Goal: Task Accomplishment & Management: Manage account settings

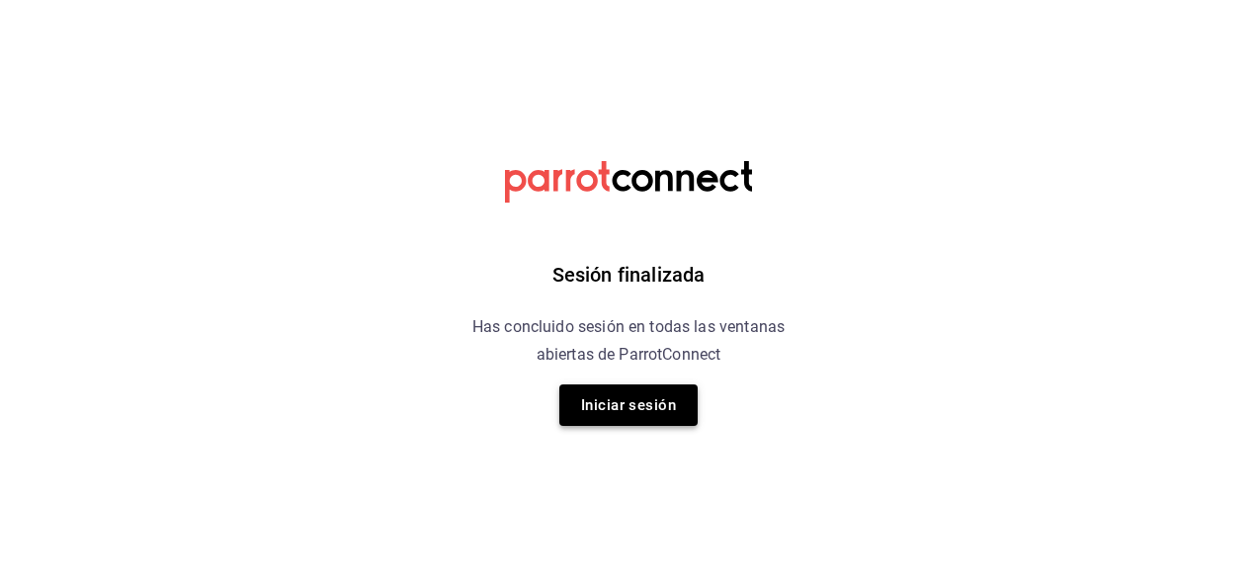
click at [628, 407] on button "Iniciar sesión" at bounding box center [628, 404] width 138 height 41
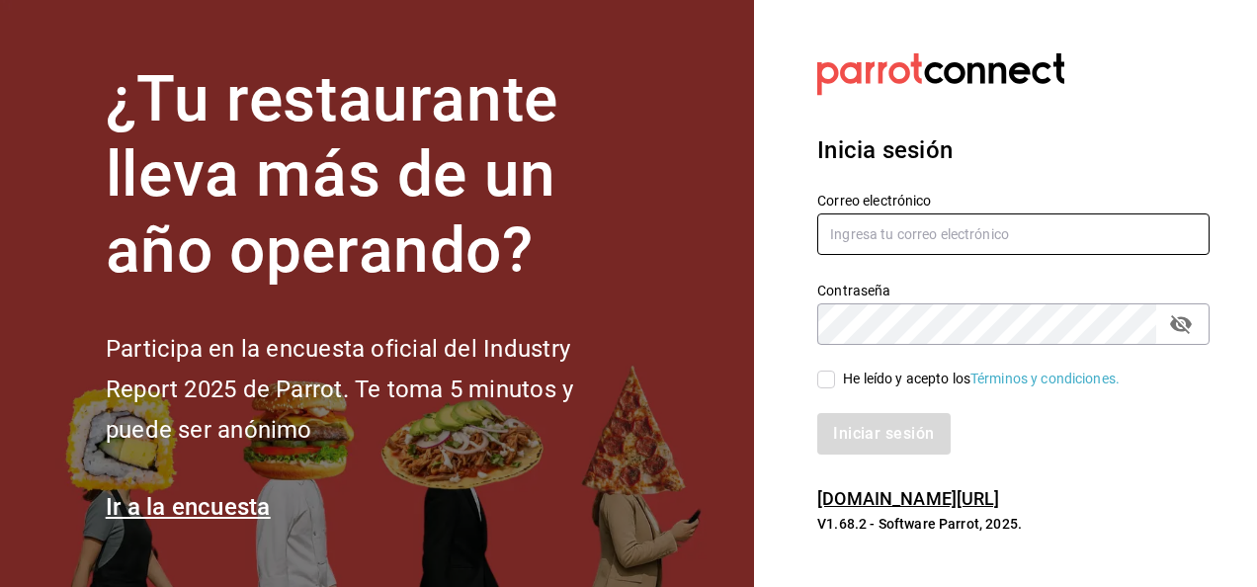
type input "[EMAIL_ADDRESS][DOMAIN_NAME]"
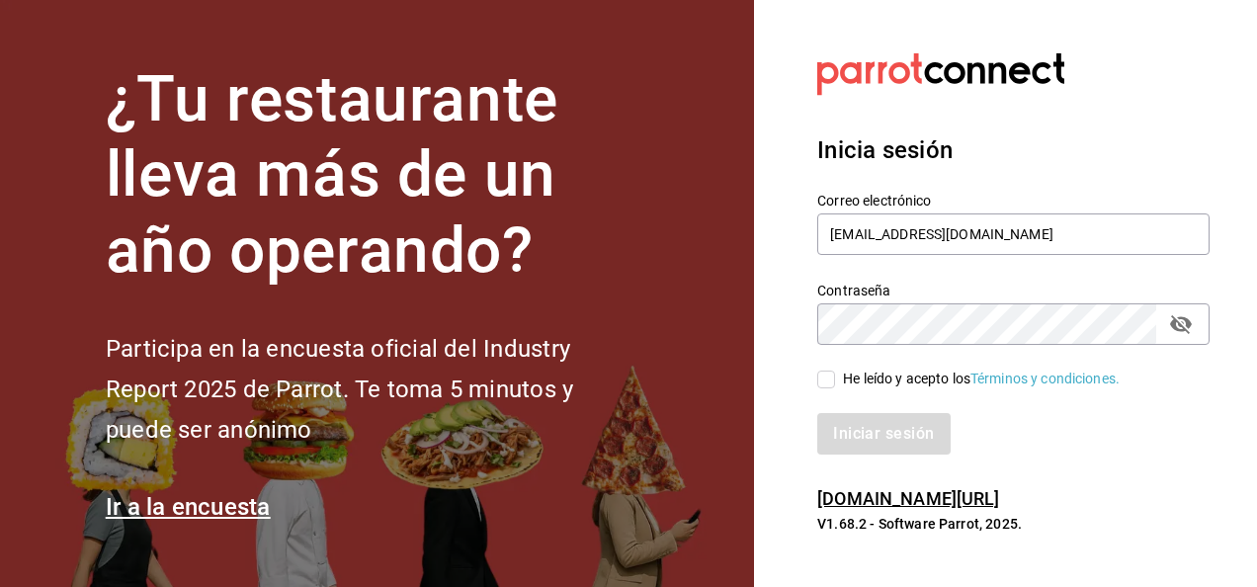
click at [830, 378] on input "He leído y acepto los Términos y condiciones." at bounding box center [826, 379] width 18 height 18
checkbox input "true"
click at [869, 429] on button "Iniciar sesión" at bounding box center [884, 433] width 134 height 41
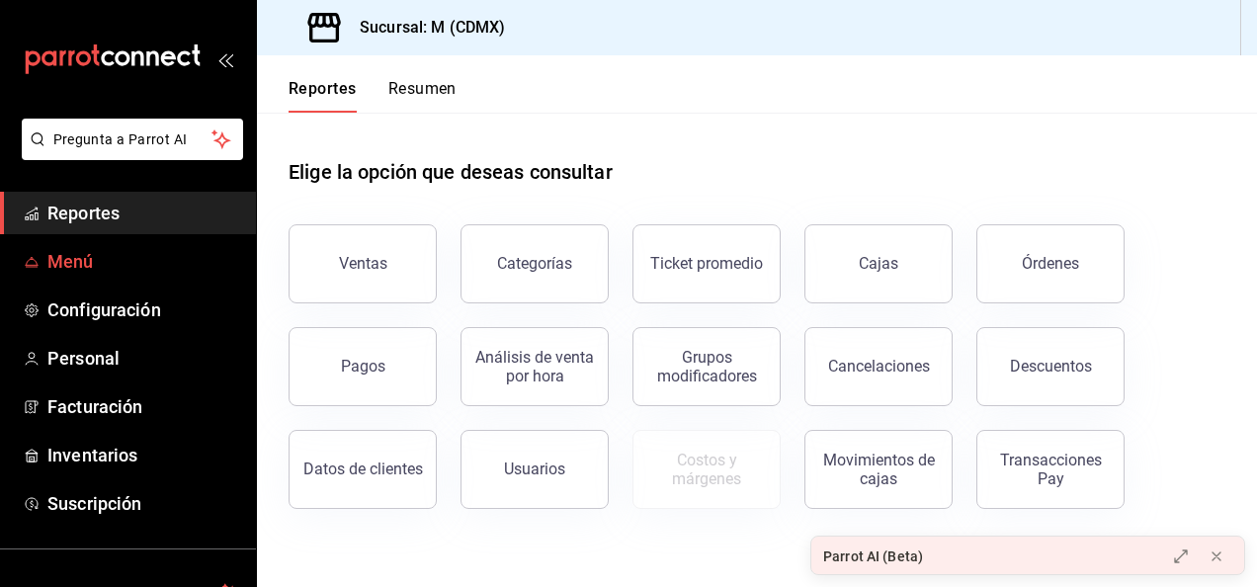
click at [108, 251] on span "Menú" at bounding box center [143, 261] width 193 height 27
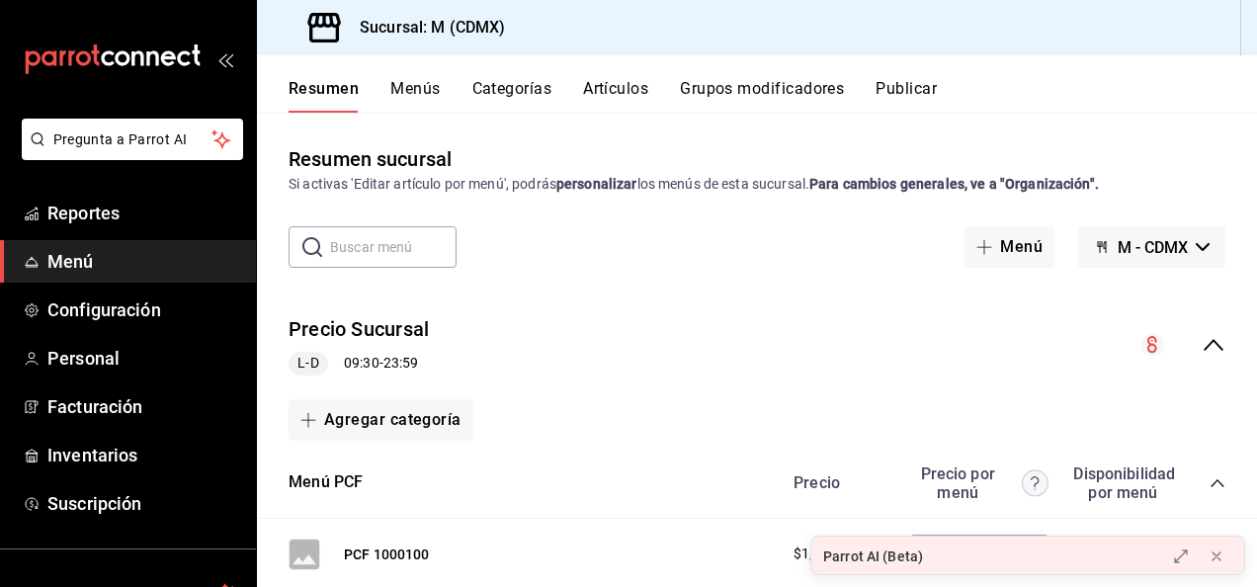
click at [616, 84] on button "Artículos" at bounding box center [615, 96] width 65 height 34
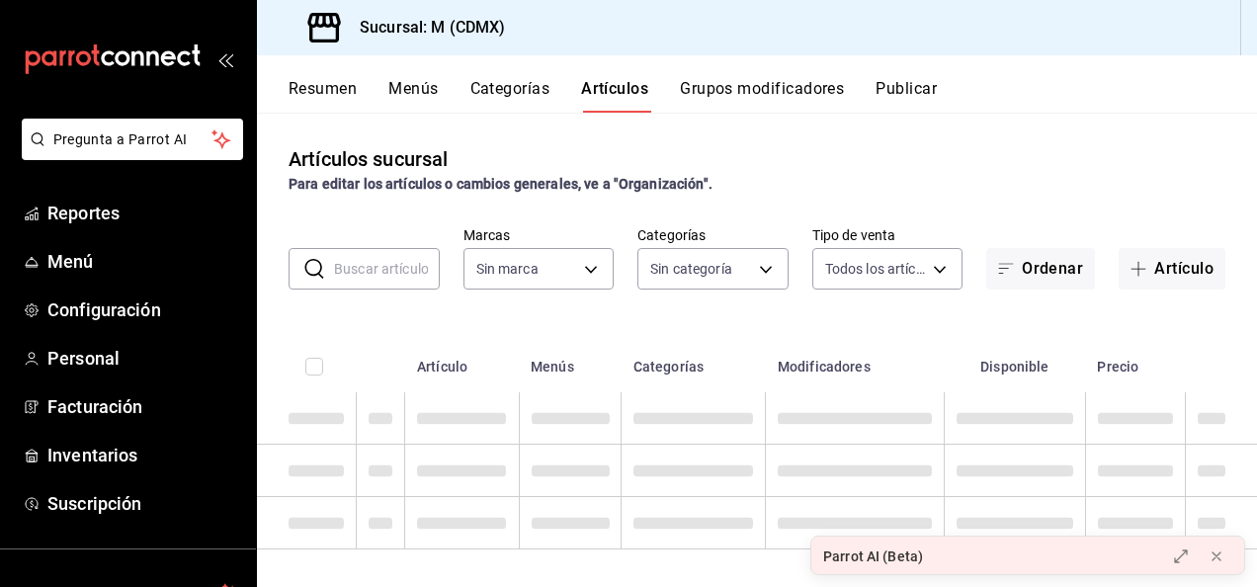
type input "1d03b06c-5974-4088-86dc-bae0fabb0a7a"
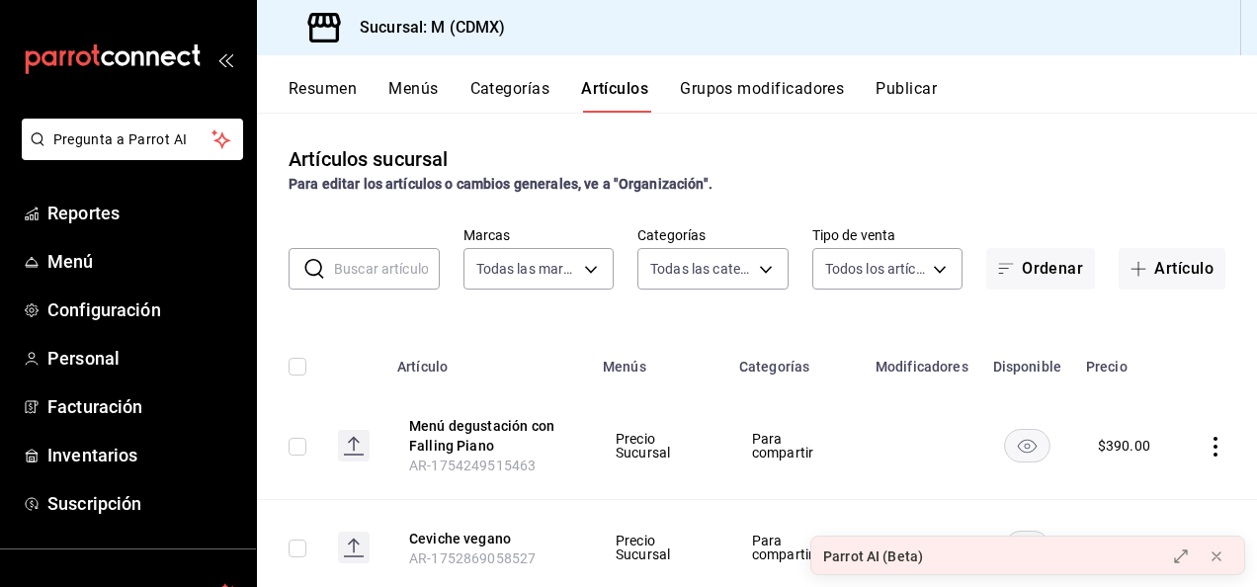
type input "4999994f-6b66-4d30-9fb9-0e072052dc73,8c86d8fb-06f2-4ac5-b34b-79105980bee6,1ada9…"
click at [1154, 265] on font "Artículo" at bounding box center [1183, 269] width 59 height 18
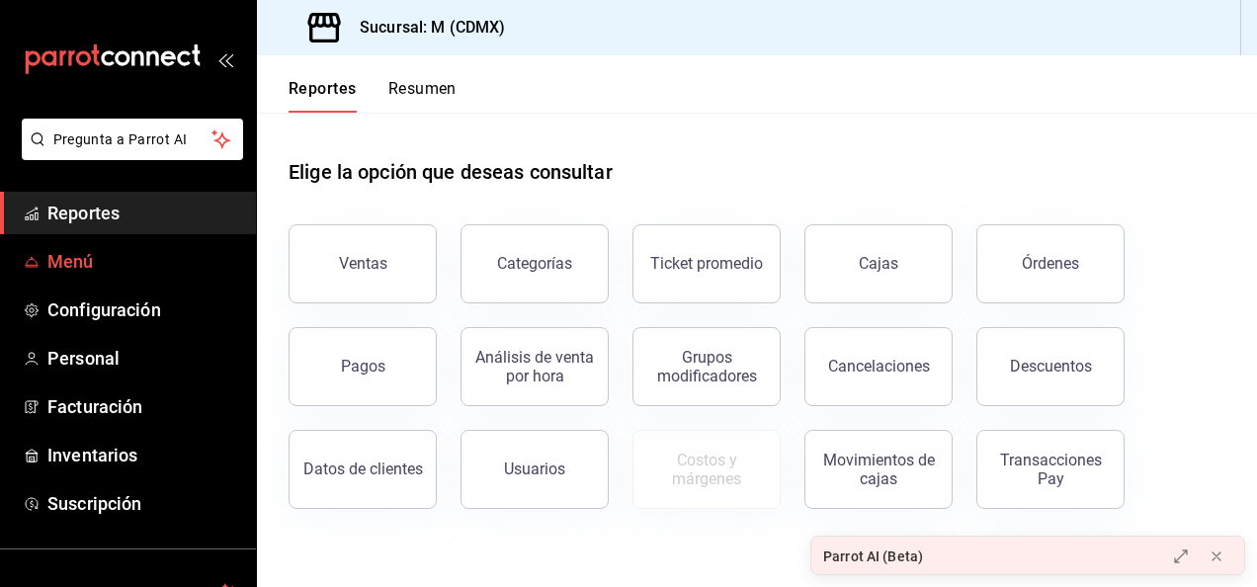
click at [85, 261] on span "Menú" at bounding box center [143, 261] width 193 height 27
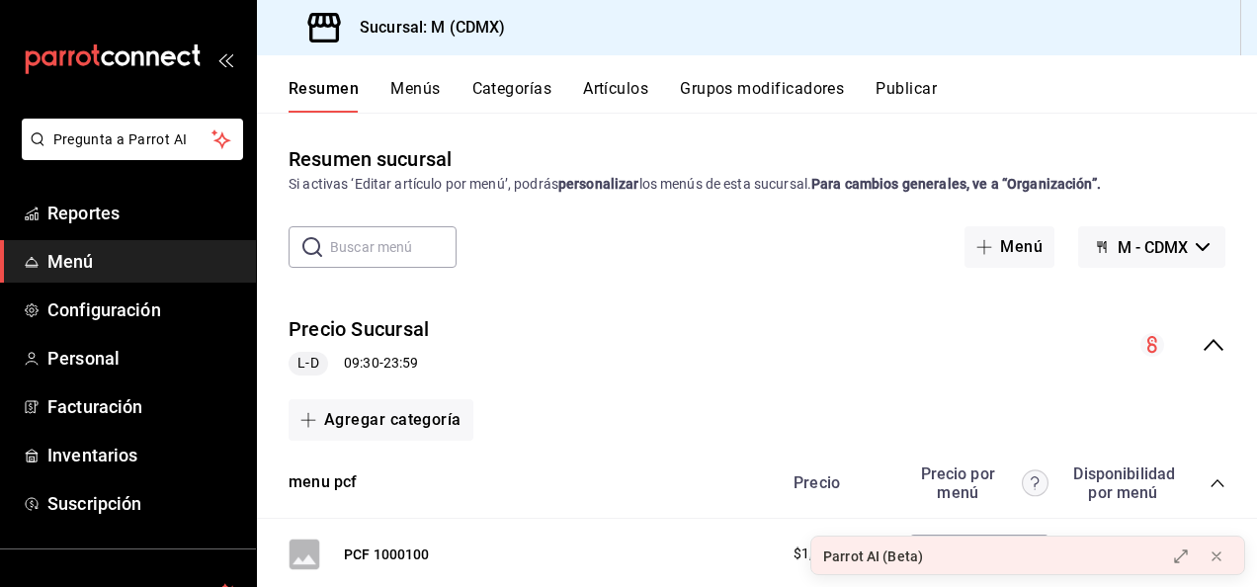
click at [612, 91] on button "Artículos" at bounding box center [615, 96] width 65 height 34
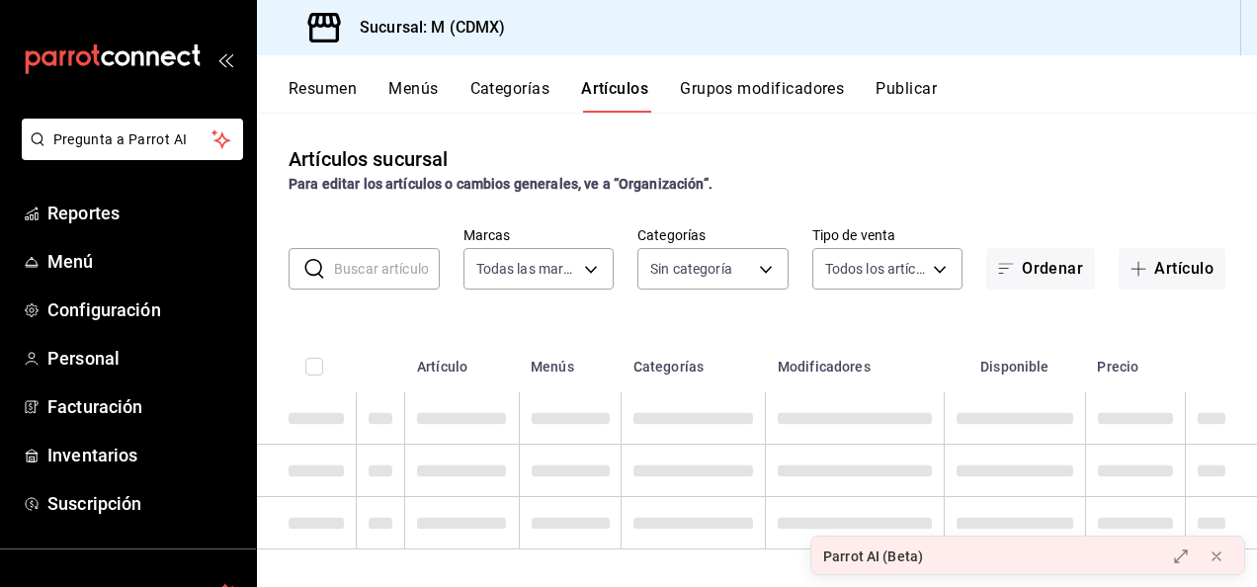
type input "1d03b06c-5974-4088-86dc-bae0fabb0a7a"
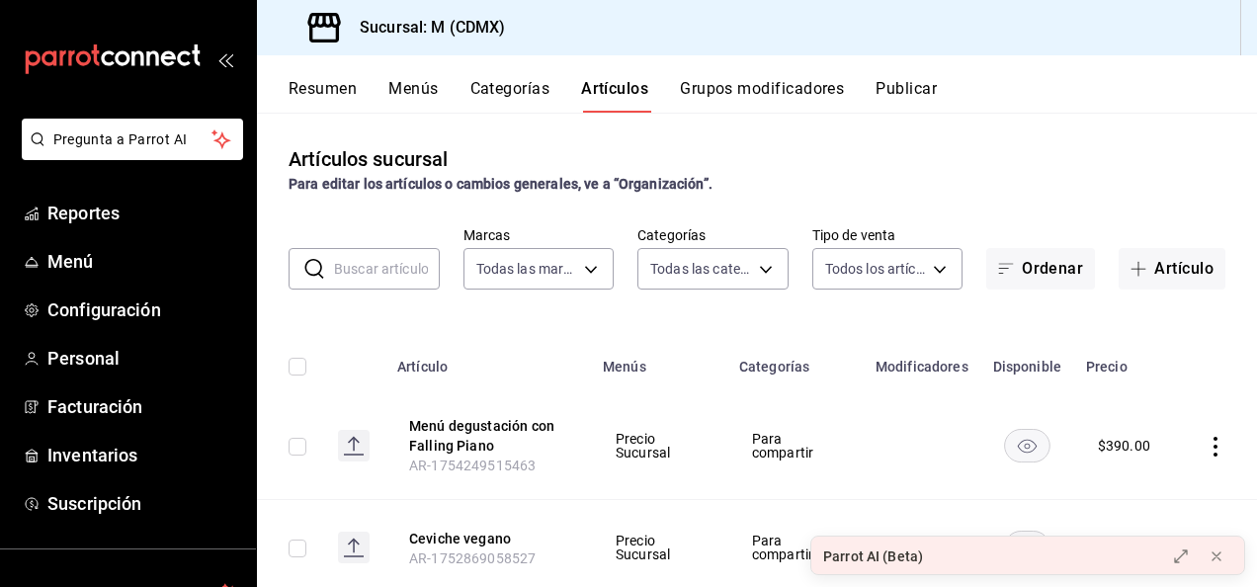
type input "4999994f-6b66-4d30-9fb9-0e072052dc73,8c86d8fb-06f2-4ac5-b34b-79105980bee6,1ada9…"
click at [1139, 267] on button "Artículo" at bounding box center [1171, 268] width 107 height 41
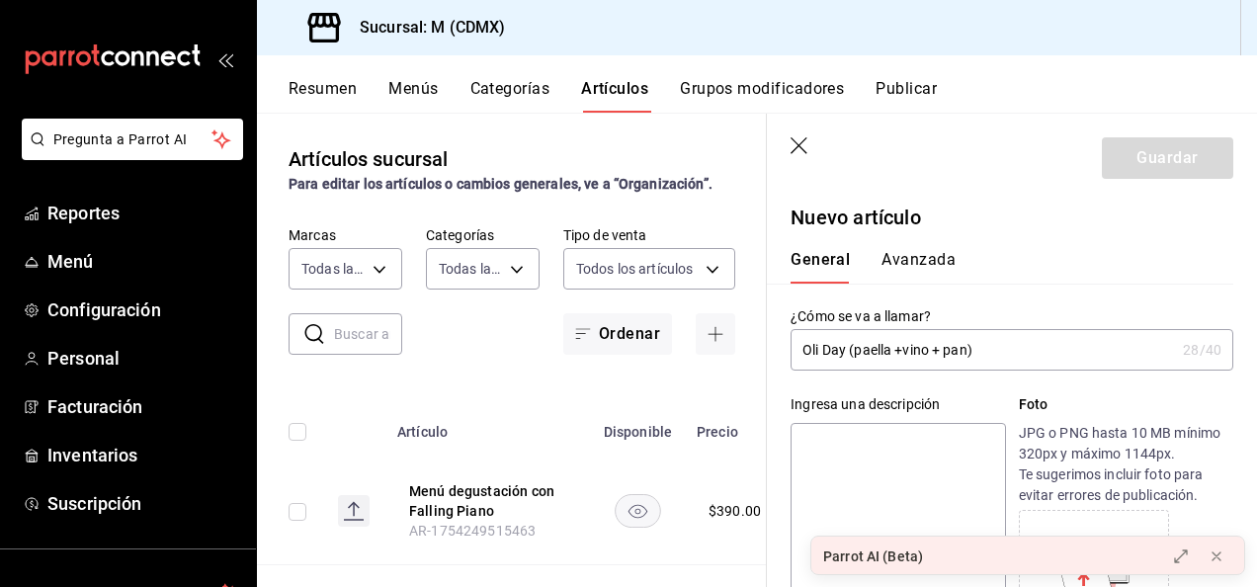
click at [902, 350] on input "Oli Day (paella +vino + pan)" at bounding box center [982, 350] width 384 height 40
click at [999, 353] on input "Oli Day (paella + vino + pan)" at bounding box center [982, 350] width 384 height 40
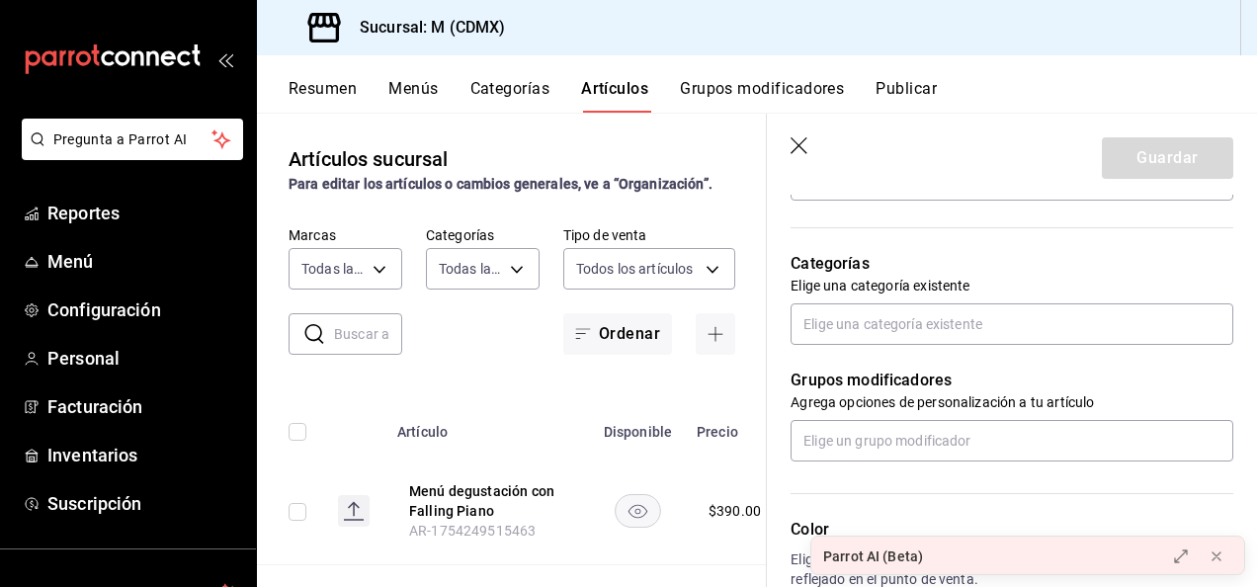
scroll to position [672, 0]
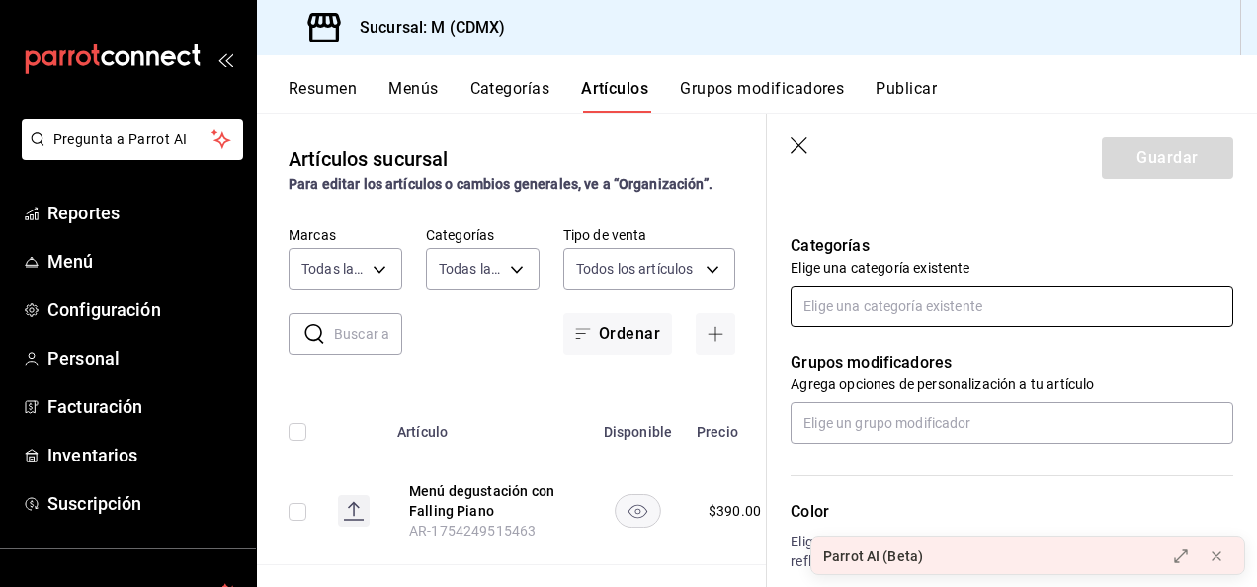
type input "Oli Day (paella + vino + pan)"
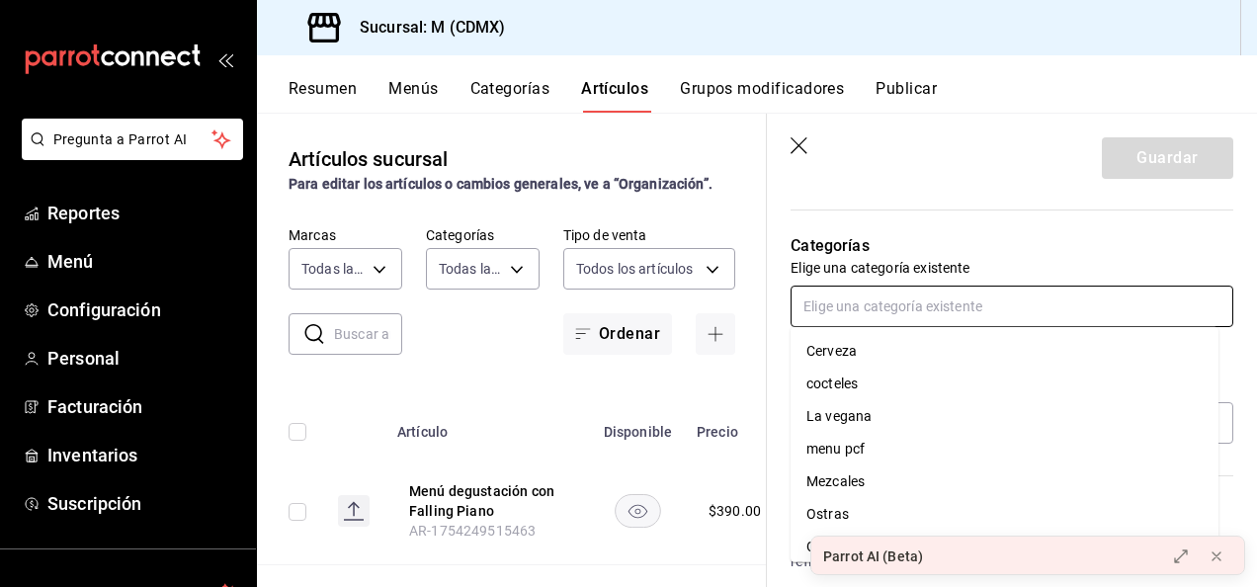
click at [897, 294] on input "text" at bounding box center [1011, 306] width 443 height 41
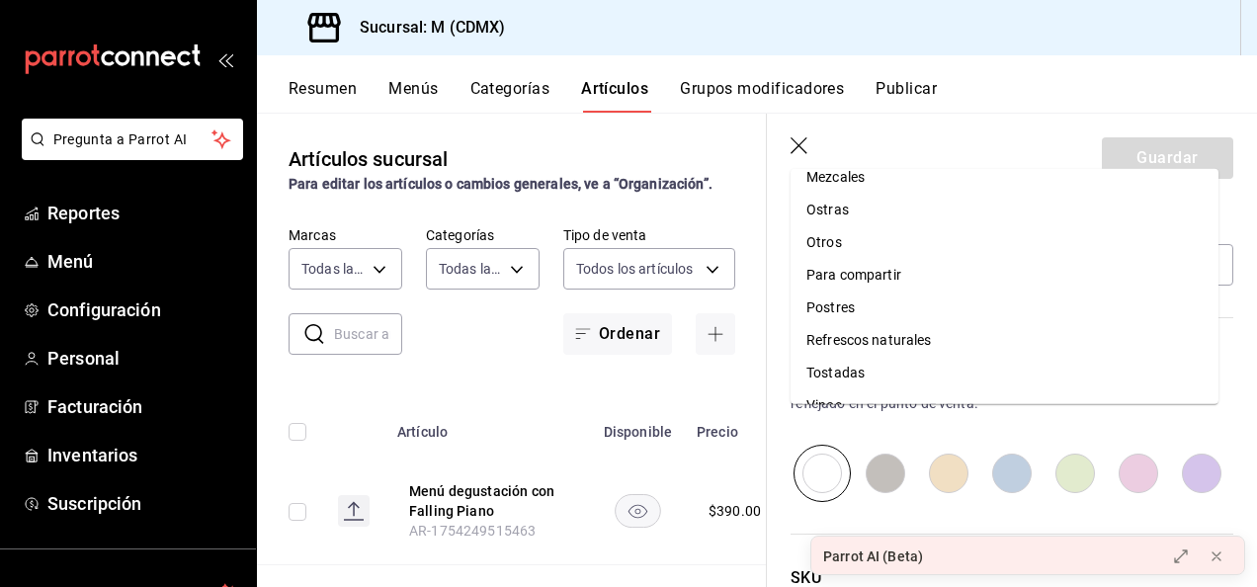
scroll to position [158, 0]
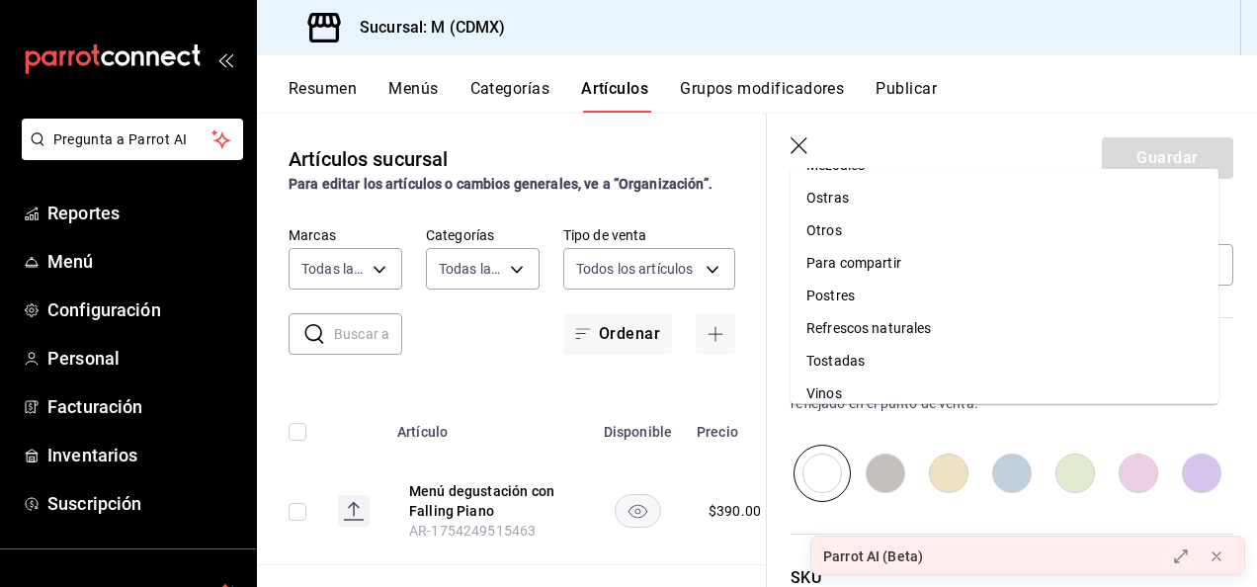
click at [836, 267] on li "Para compartir" at bounding box center [1004, 263] width 428 height 33
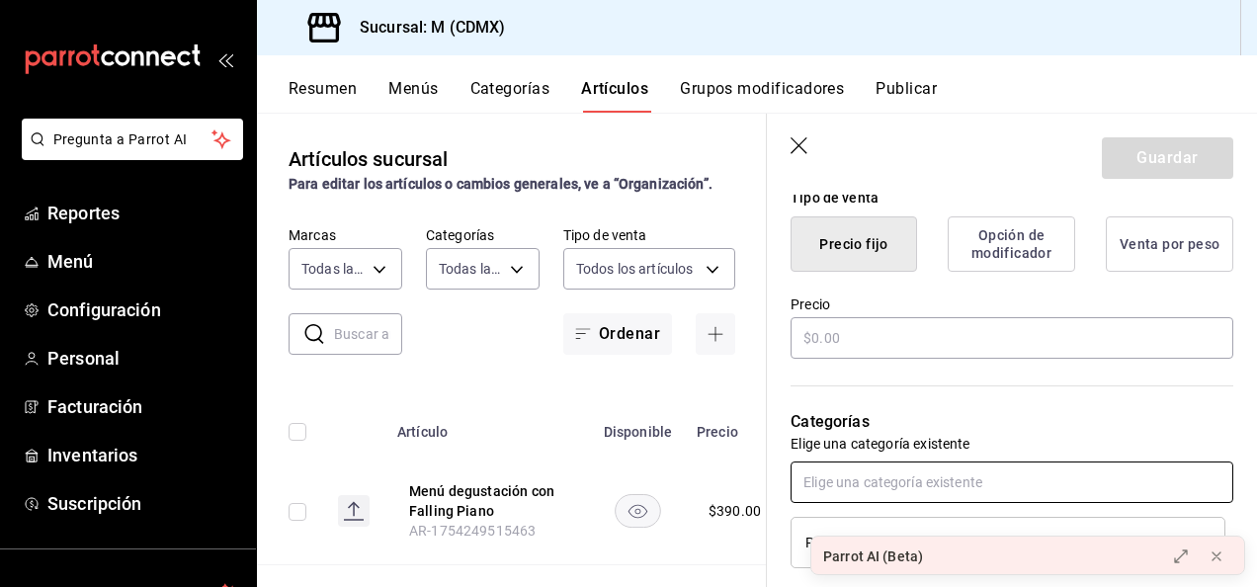
scroll to position [474, 0]
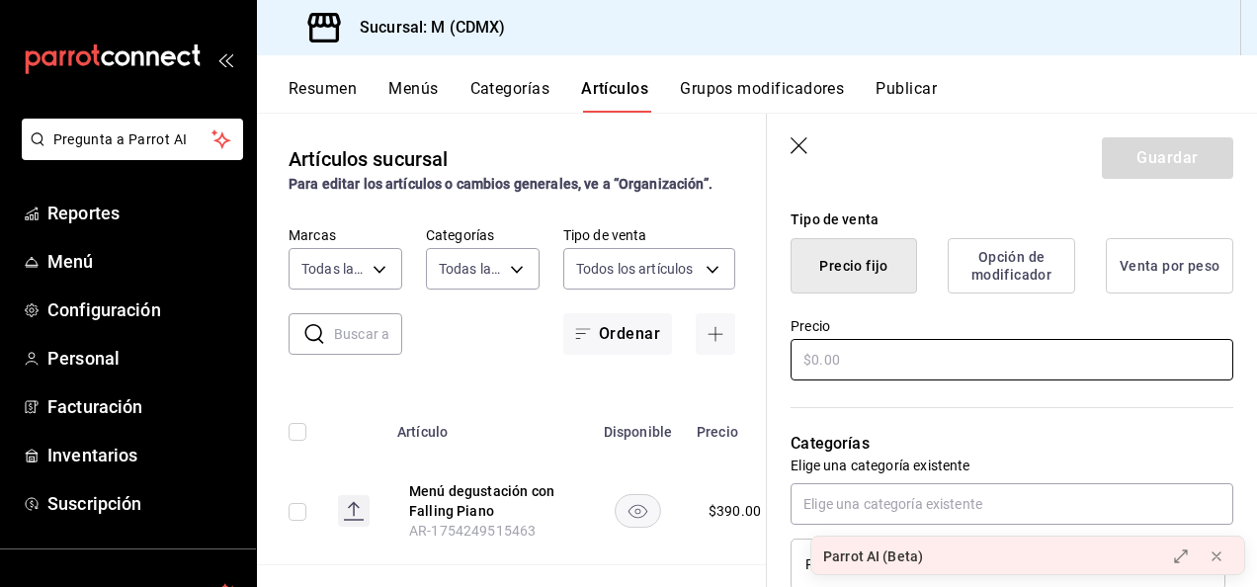
click at [812, 355] on input "text" at bounding box center [1011, 359] width 443 height 41
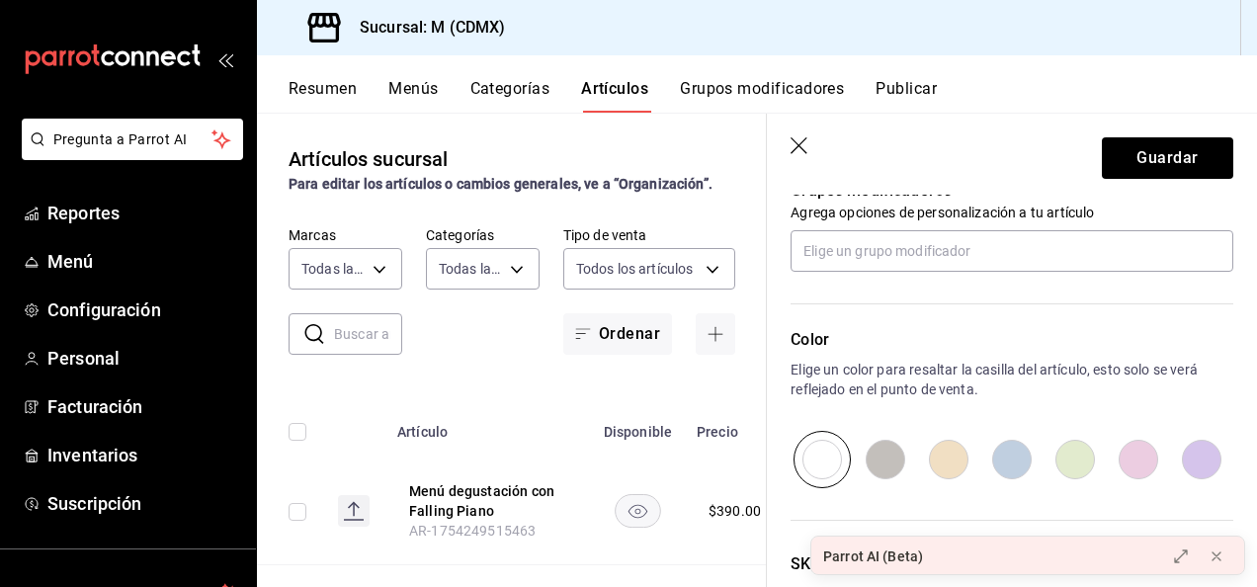
scroll to position [948, 0]
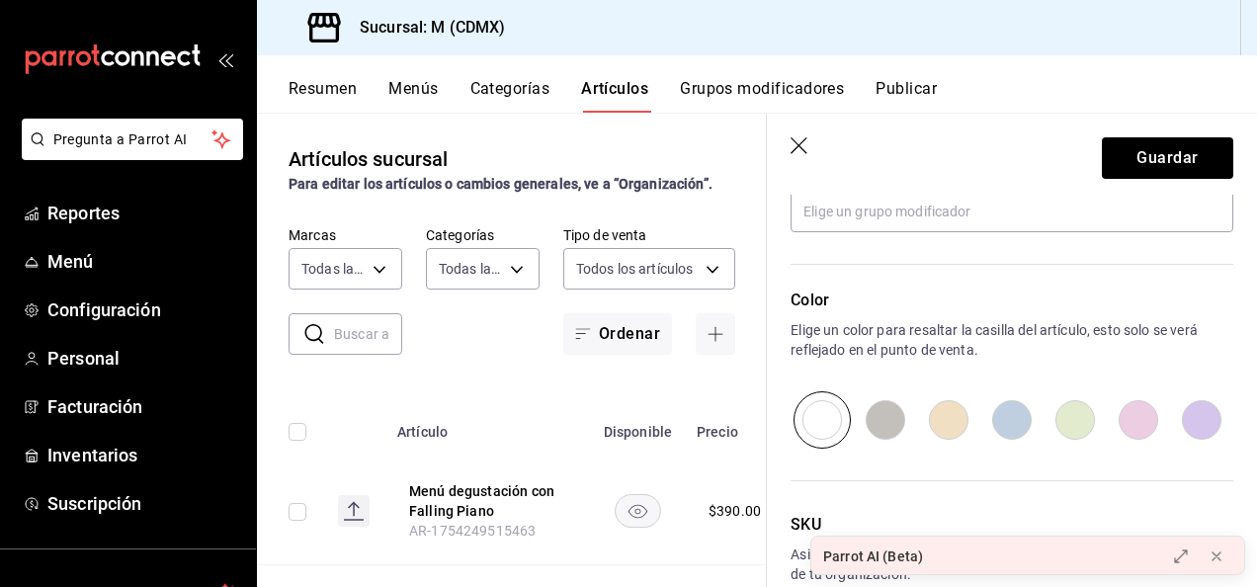
type input "$550.00"
click at [949, 415] on input "radio" at bounding box center [948, 419] width 63 height 57
radio input "true"
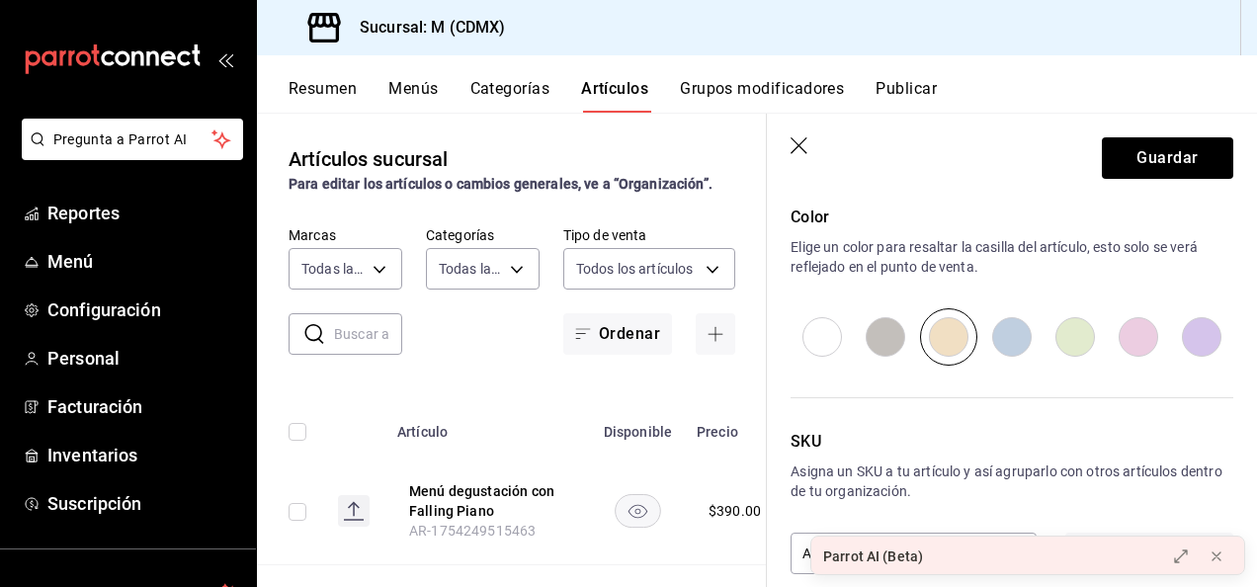
scroll to position [1056, 0]
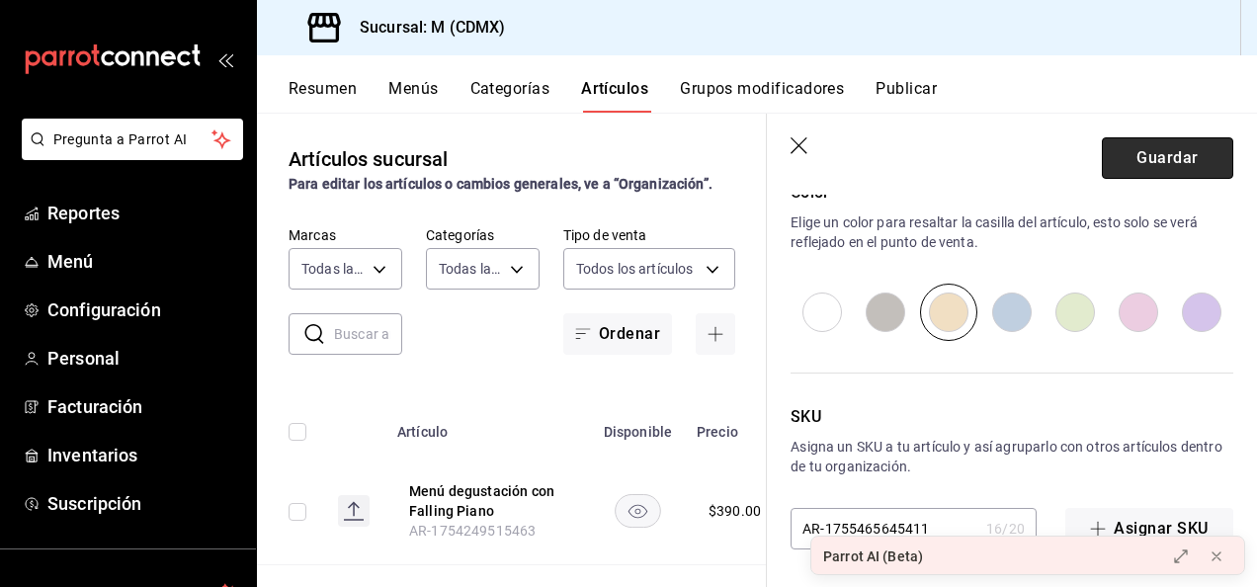
click at [1148, 164] on button "Guardar" at bounding box center [1167, 157] width 131 height 41
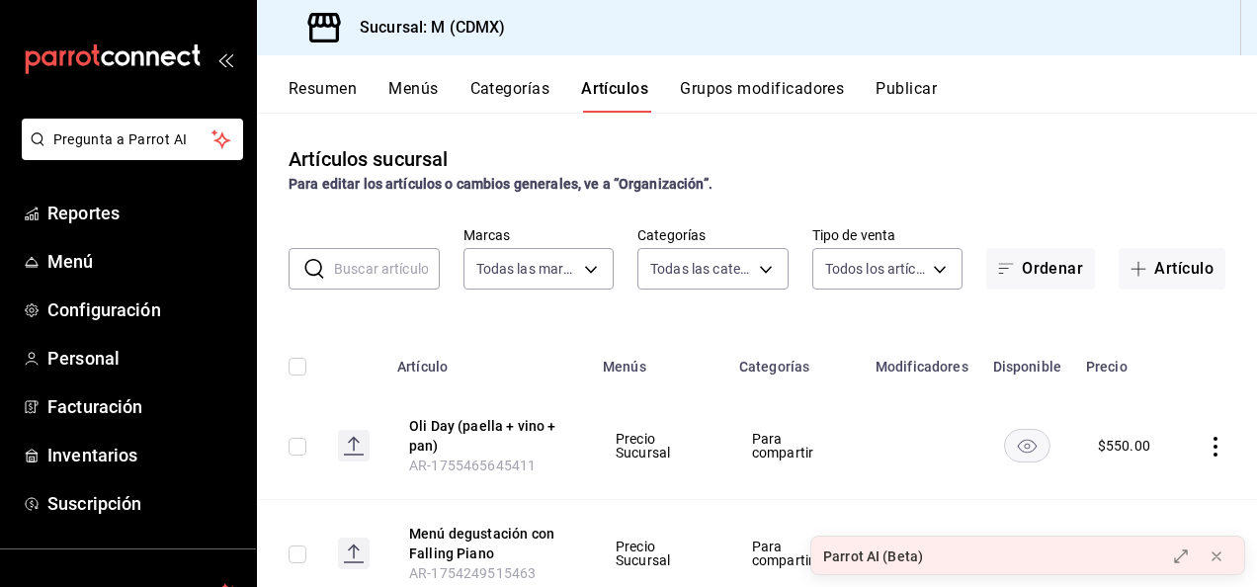
click at [407, 257] on input "text" at bounding box center [387, 269] width 106 height 40
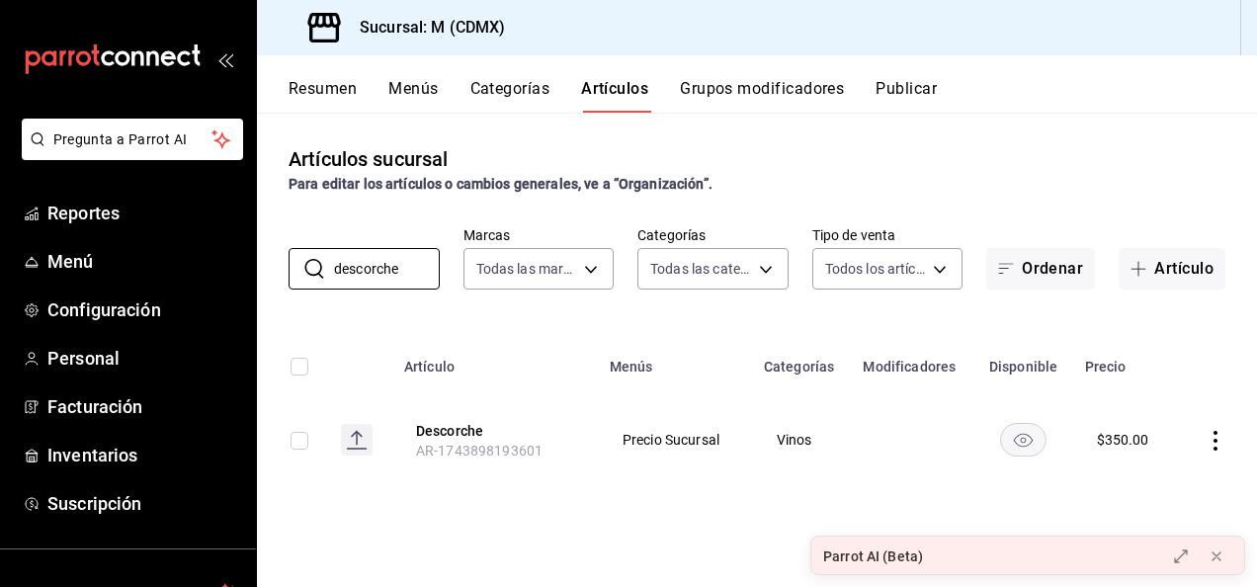
type input "descorche"
click at [1213, 429] on td at bounding box center [1217, 439] width 79 height 95
click at [1213, 439] on icon "actions" at bounding box center [1215, 441] width 4 height 20
click at [1215, 436] on div at bounding box center [628, 293] width 1257 height 587
click at [1215, 436] on icon "actions" at bounding box center [1215, 441] width 20 height 20
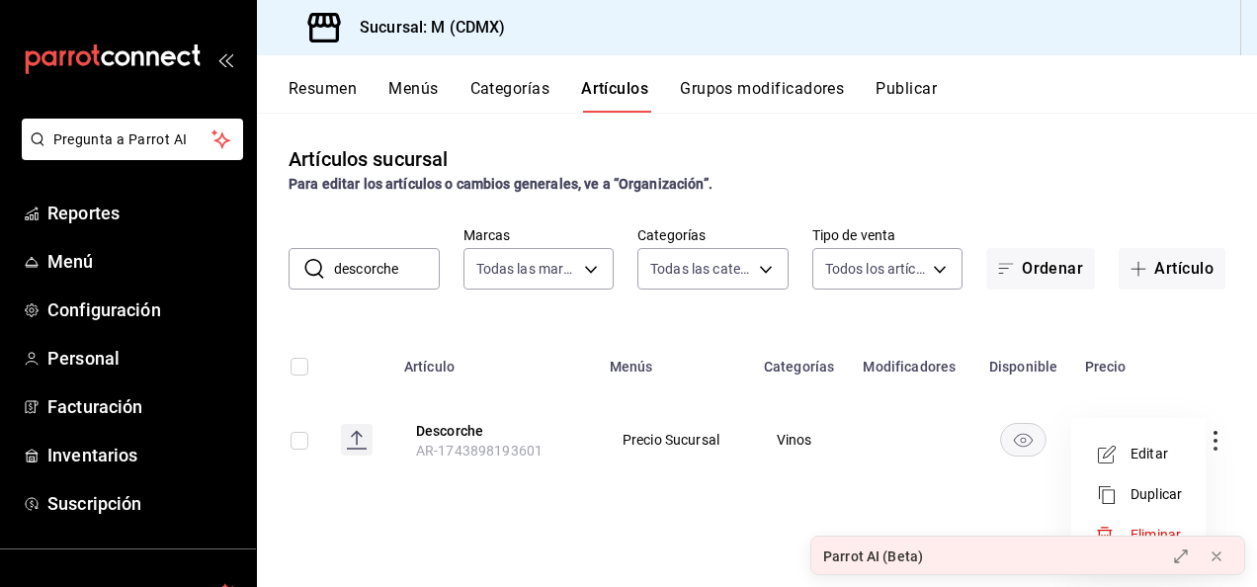
click at [1215, 436] on div at bounding box center [628, 293] width 1257 height 587
click at [1221, 439] on icon "actions" at bounding box center [1215, 441] width 20 height 20
click at [1215, 555] on icon at bounding box center [1216, 556] width 8 height 8
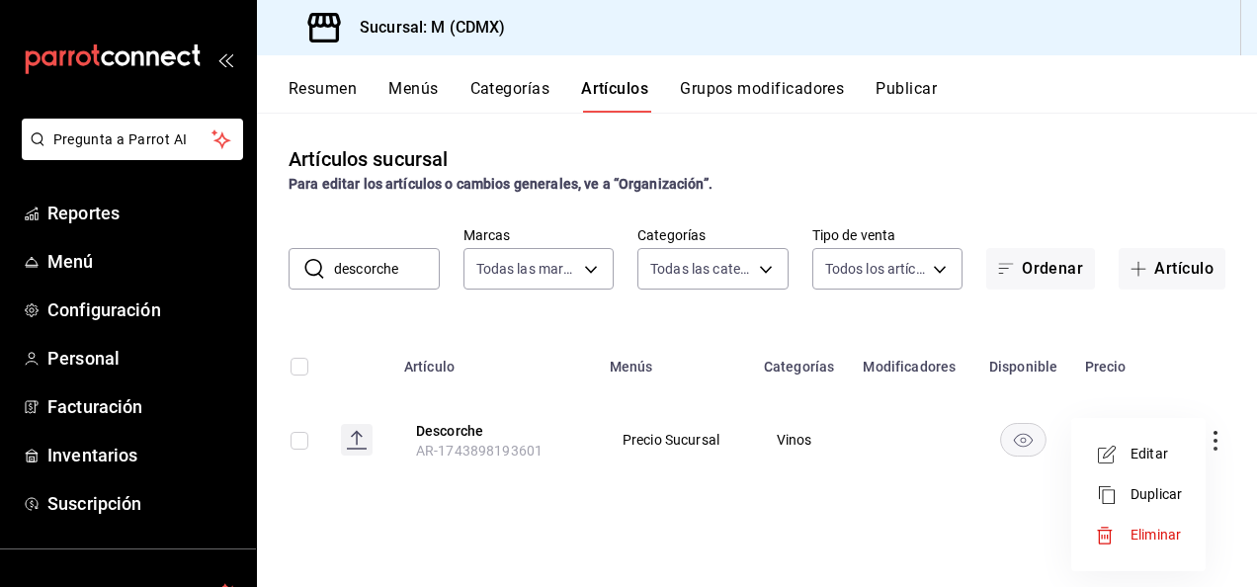
click at [1146, 450] on span "Editar" at bounding box center [1155, 454] width 51 height 21
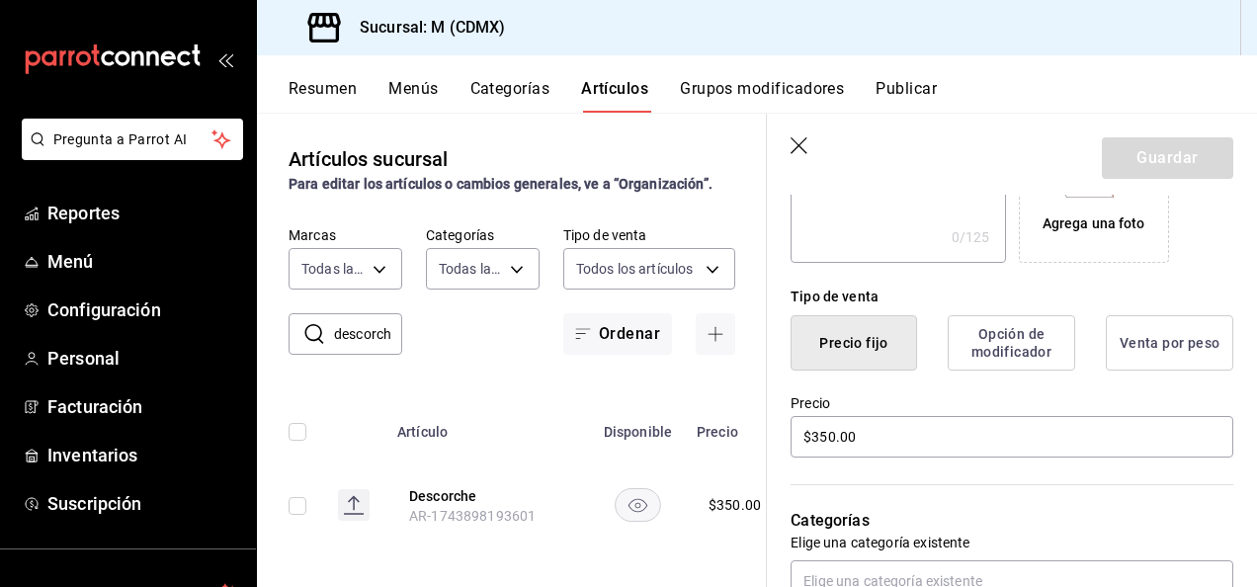
scroll to position [435, 0]
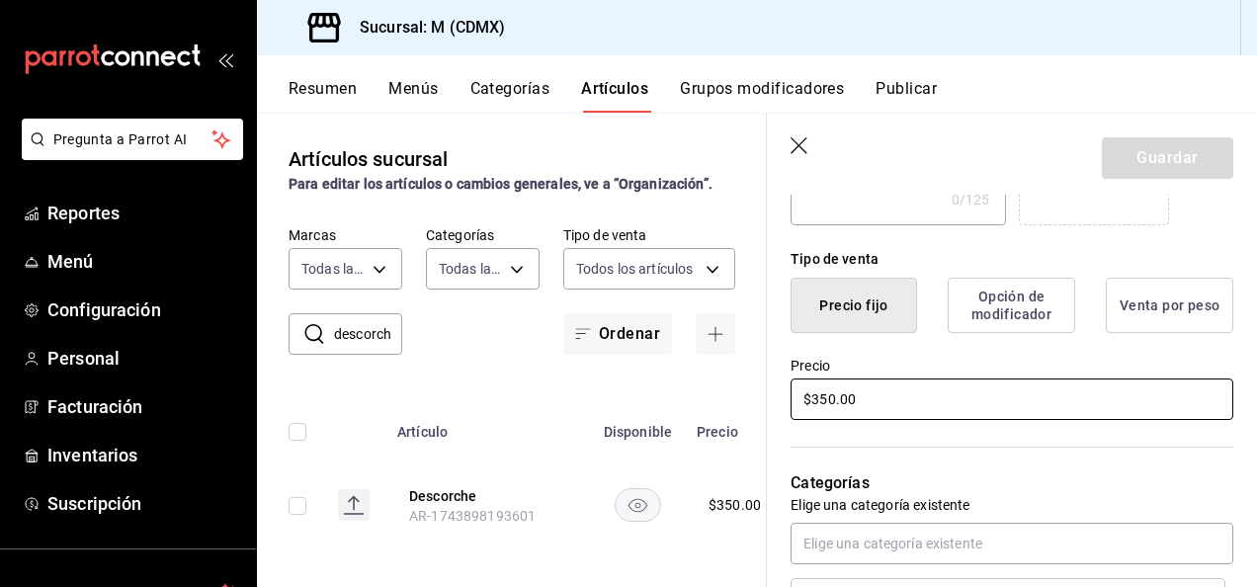
click at [832, 395] on input "$350.00" at bounding box center [1011, 398] width 443 height 41
type input "$3.00"
type input "$800.00"
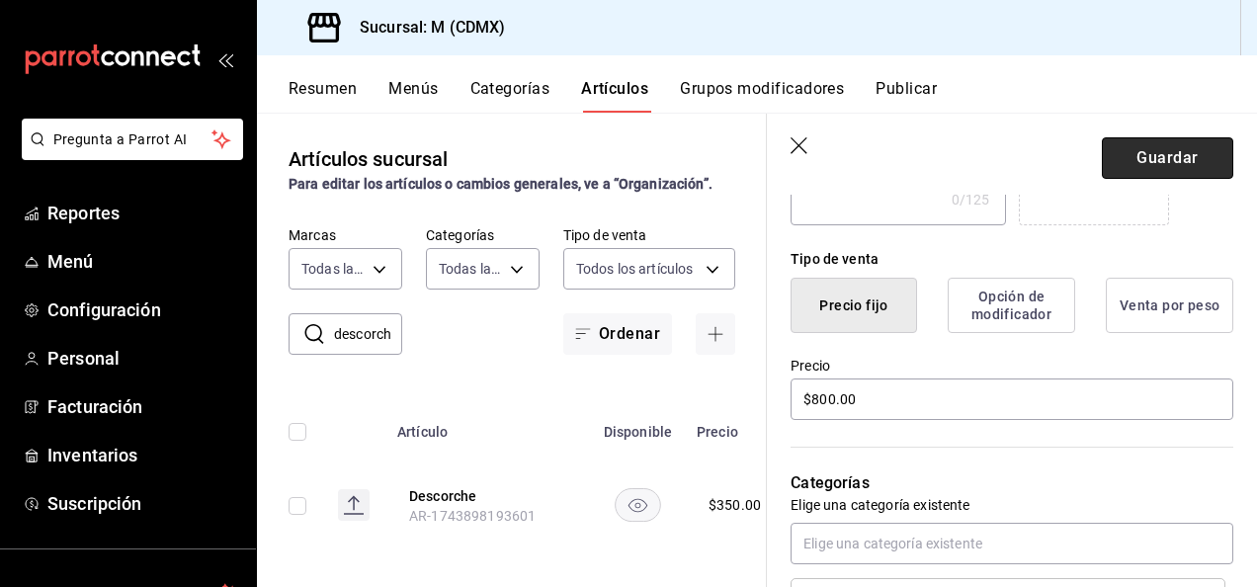
click at [1146, 156] on button "Guardar" at bounding box center [1167, 157] width 131 height 41
